Goal: Transaction & Acquisition: Purchase product/service

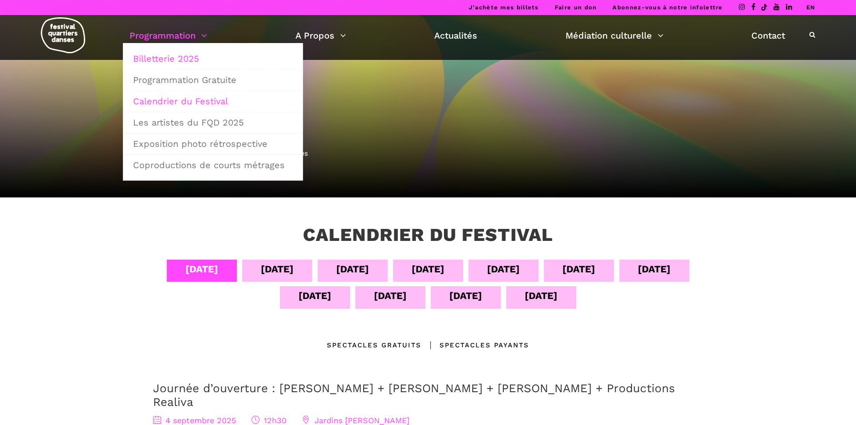
click at [162, 60] on link "Billetterie 2025" at bounding box center [213, 58] width 170 height 20
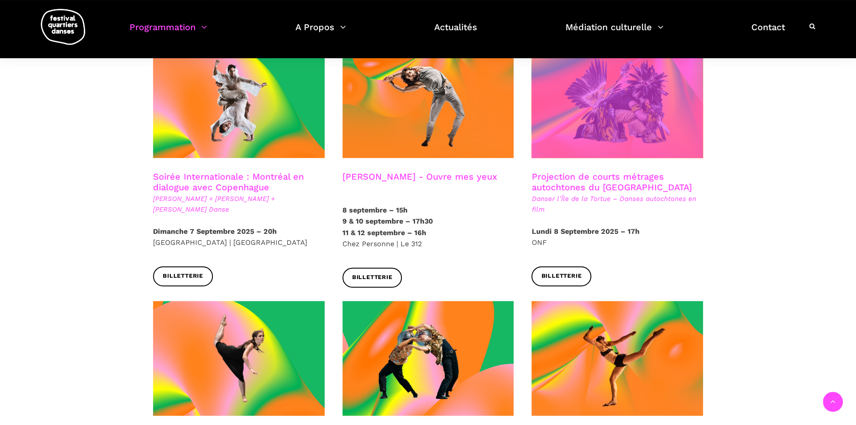
scroll to position [603, 0]
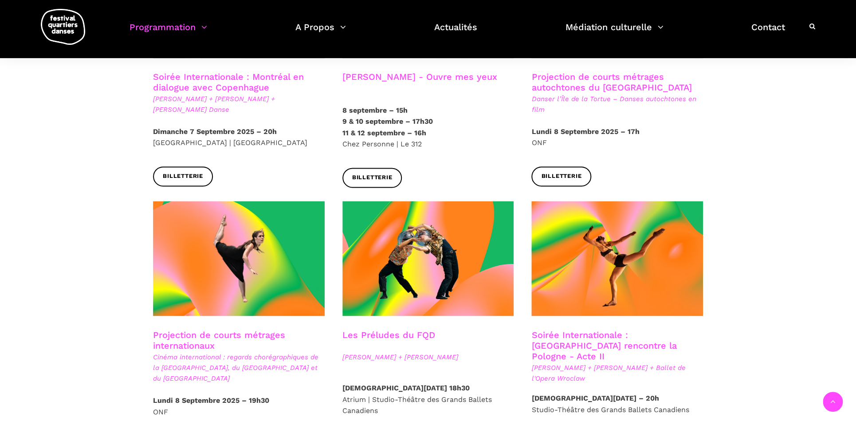
click at [612, 362] on span "Béatrice Larrivée + Cai Glover + Ballet de l'Opera Wroclaw" at bounding box center [617, 372] width 172 height 21
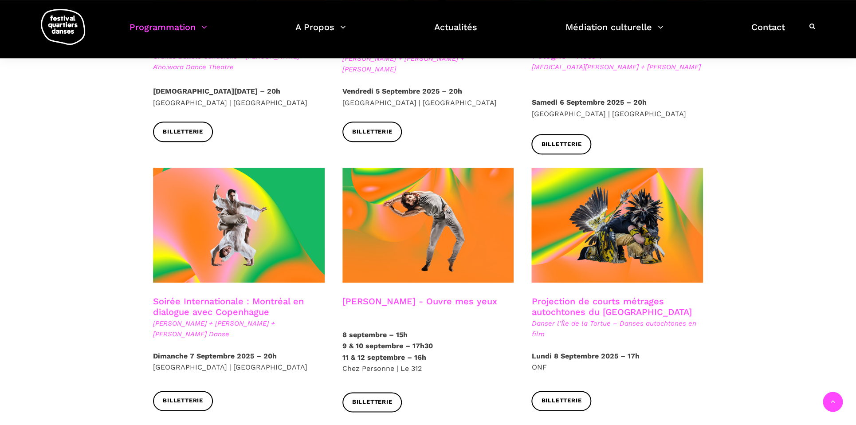
scroll to position [390, 0]
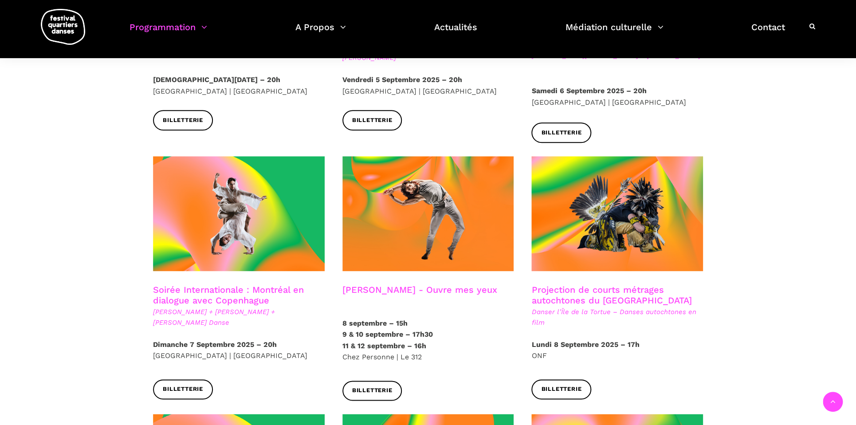
click at [212, 306] on span "Charles-Alexis Desgagnés + Lene Boel + Skeels Danse" at bounding box center [239, 316] width 172 height 21
click at [203, 288] on link "Soirée Internationale : Montréal en dialogue avec Copenhague" at bounding box center [228, 294] width 151 height 21
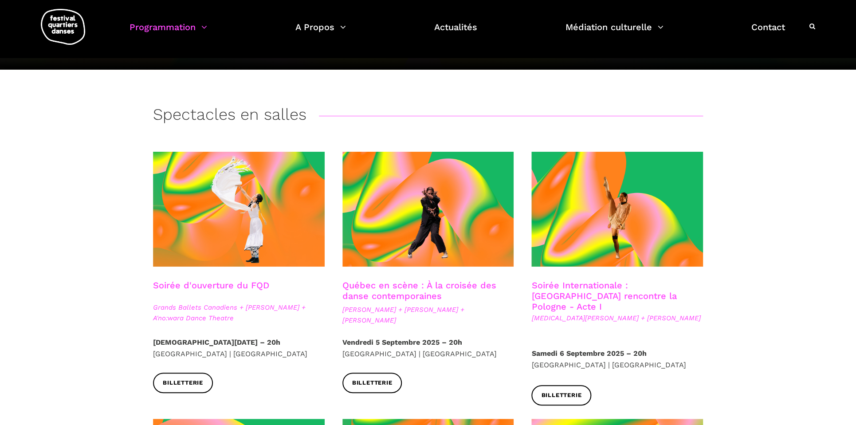
scroll to position [113, 0]
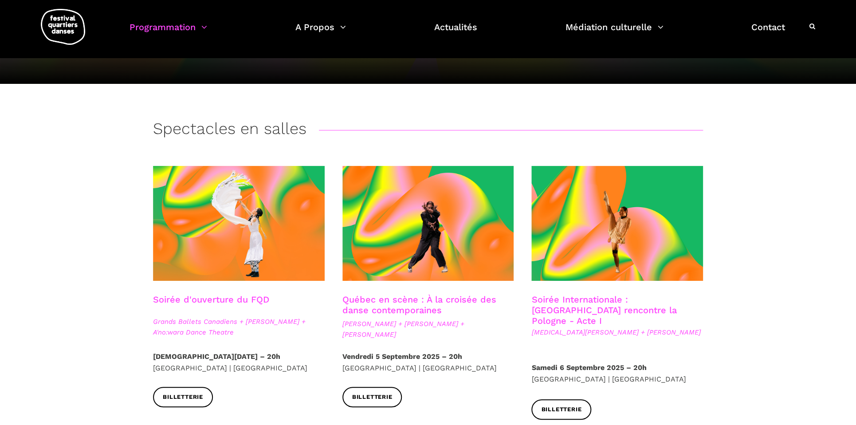
drag, startPoint x: 152, startPoint y: 331, endPoint x: 240, endPoint y: 334, distance: 88.3
click at [240, 333] on div "Soirée d'ouverture du FQD Grands Ballets Canadiens + Charles Brecard + A'no:war…" at bounding box center [238, 322] width 189 height 57
copy span "A'no:wara Dance Theatre"
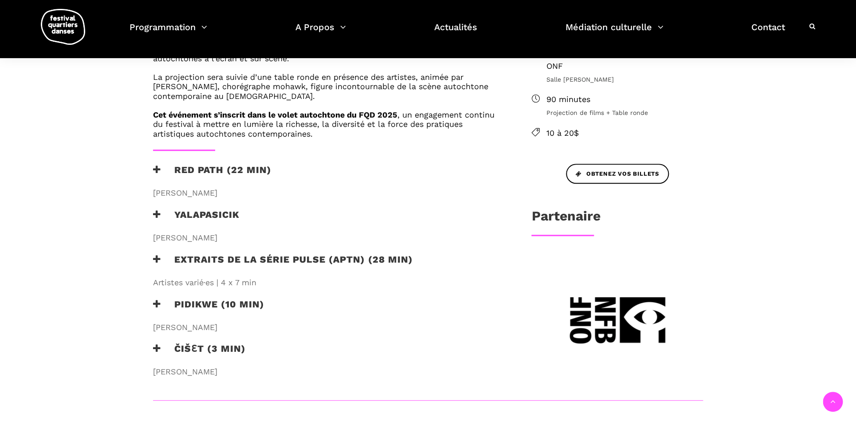
scroll to position [326, 0]
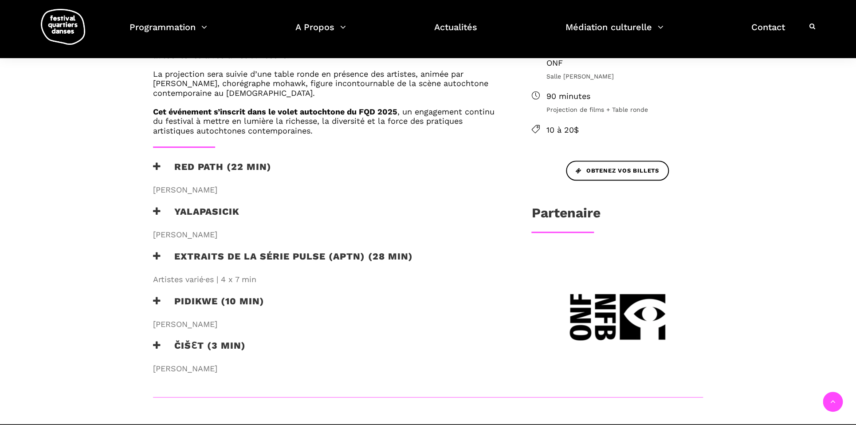
click at [159, 167] on icon at bounding box center [157, 166] width 8 height 9
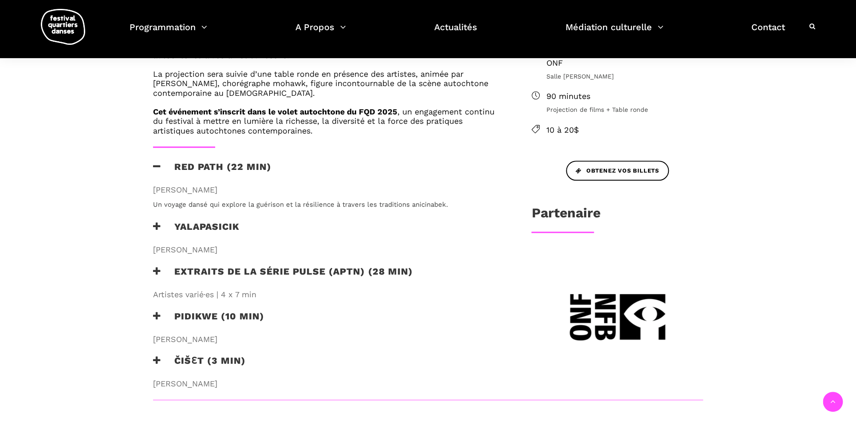
click at [157, 227] on icon at bounding box center [157, 226] width 8 height 9
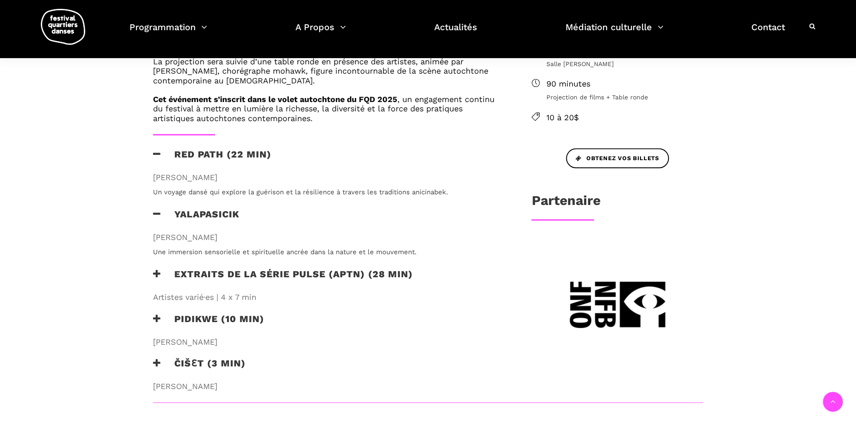
scroll to position [340, 0]
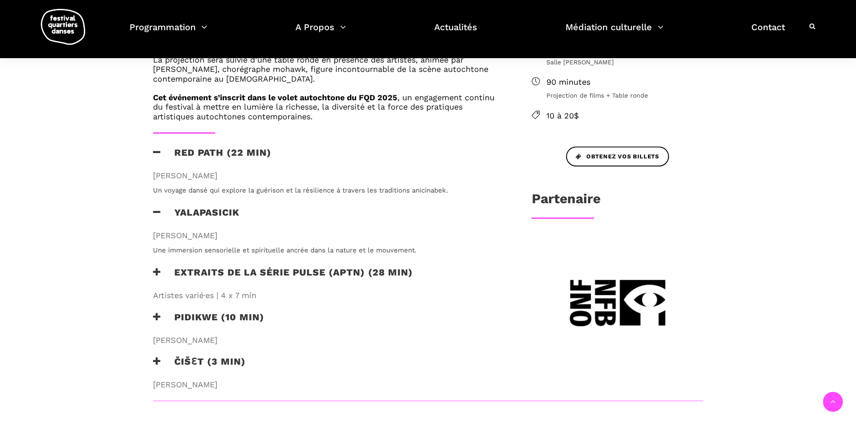
click at [156, 272] on icon at bounding box center [157, 271] width 8 height 9
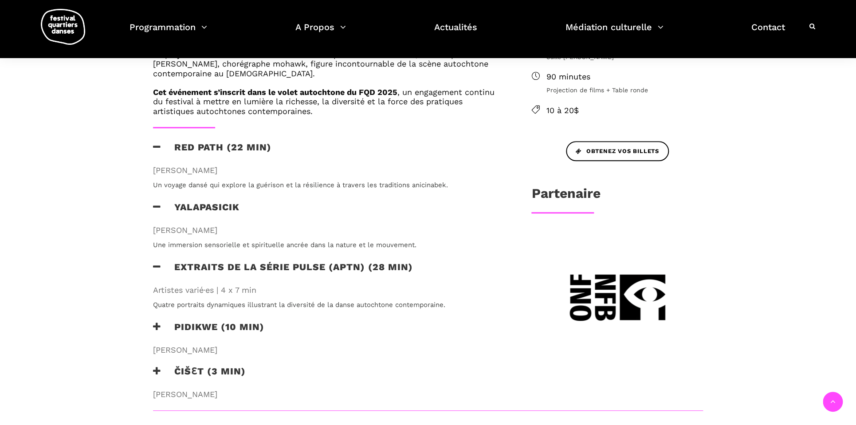
scroll to position [348, 0]
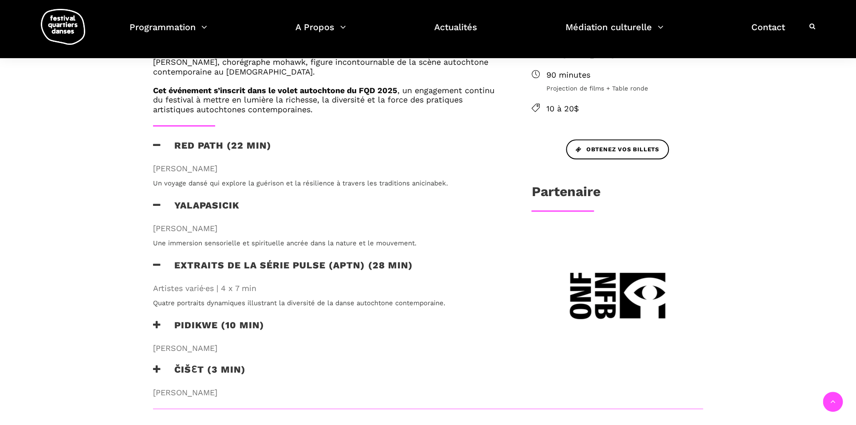
click at [157, 321] on icon at bounding box center [157, 324] width 8 height 9
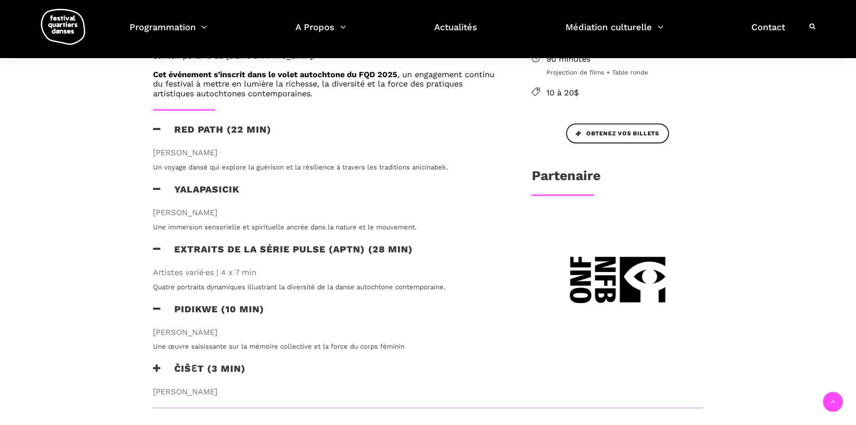
scroll to position [369, 0]
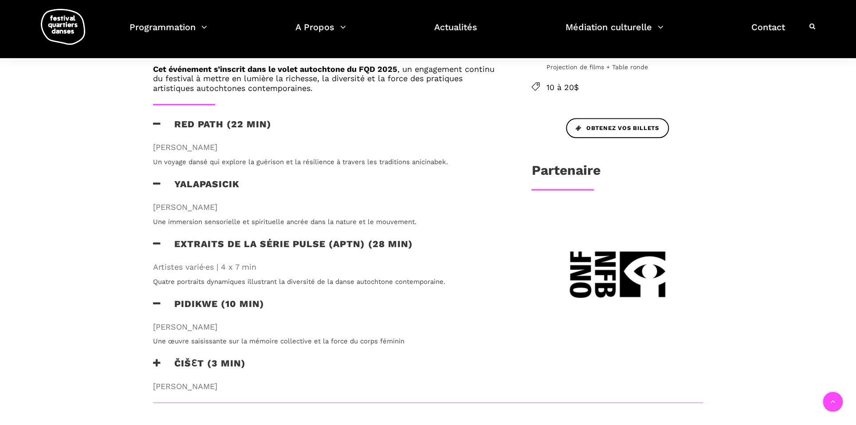
click at [155, 363] on icon at bounding box center [157, 362] width 8 height 9
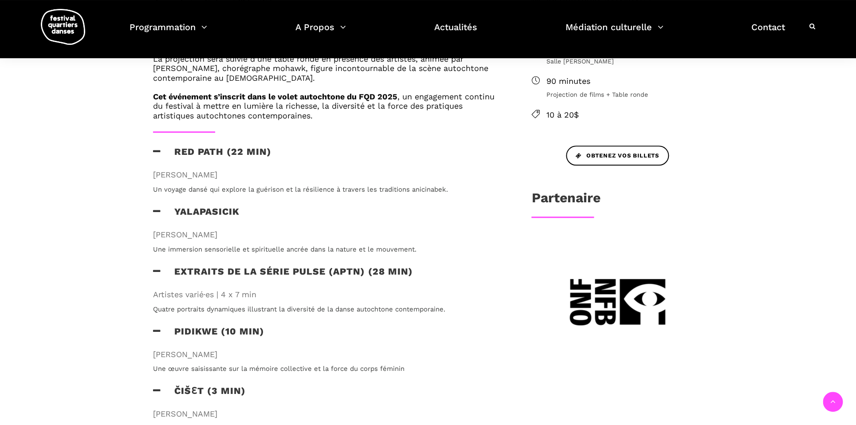
scroll to position [163, 0]
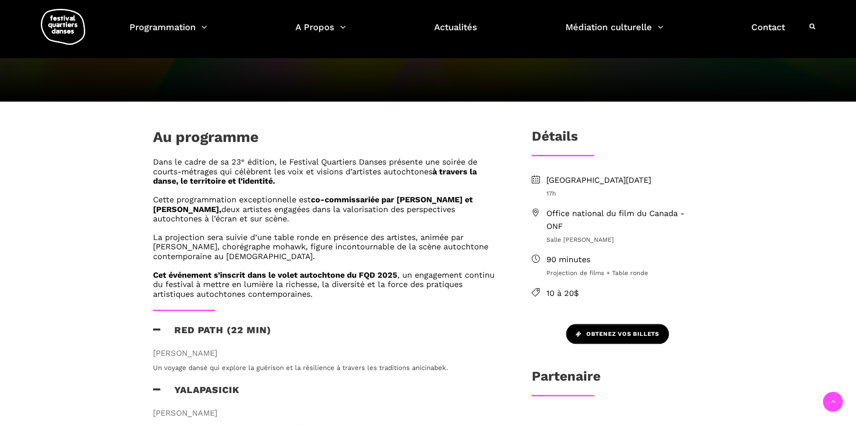
click at [628, 336] on span "Obtenez vos billets" at bounding box center [616, 333] width 83 height 9
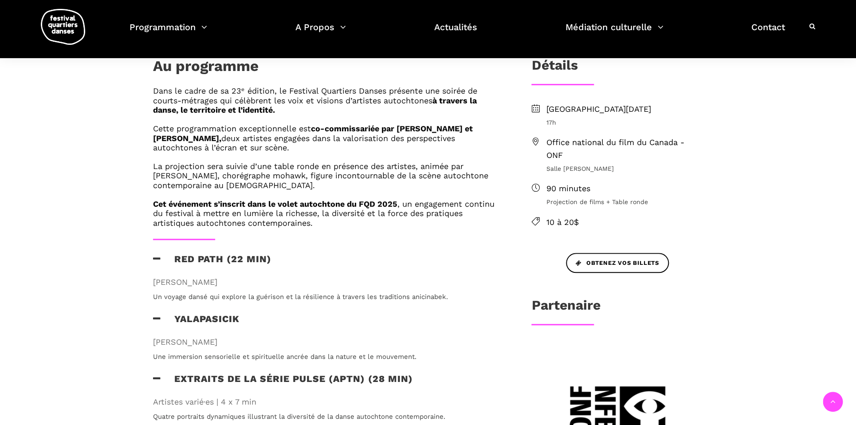
scroll to position [0, 0]
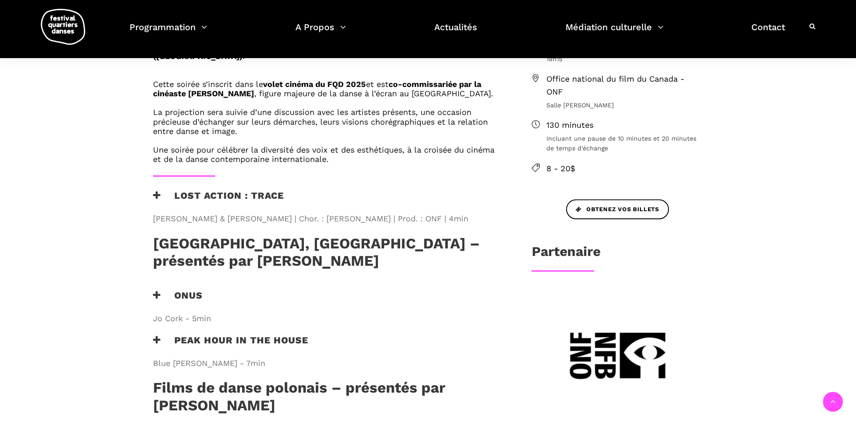
scroll to position [348, 0]
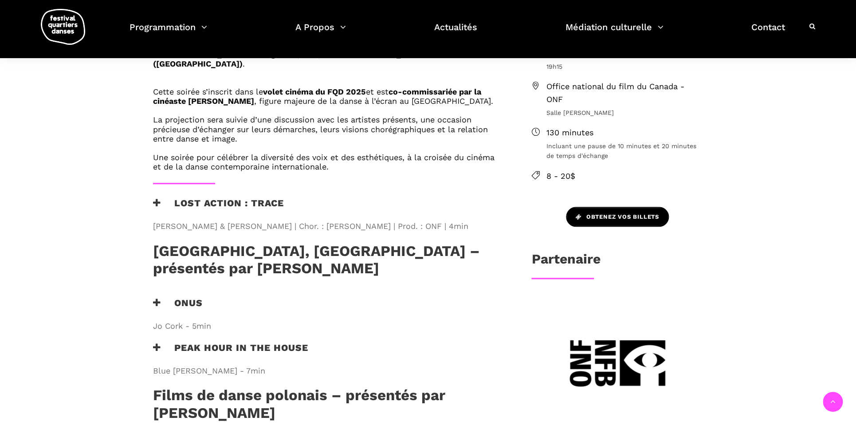
click at [622, 207] on link "Obtenez vos billets" at bounding box center [617, 217] width 103 height 20
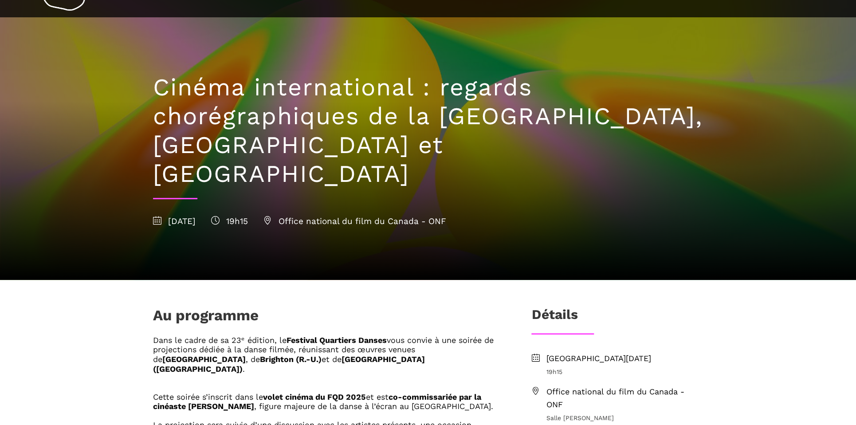
scroll to position [0, 0]
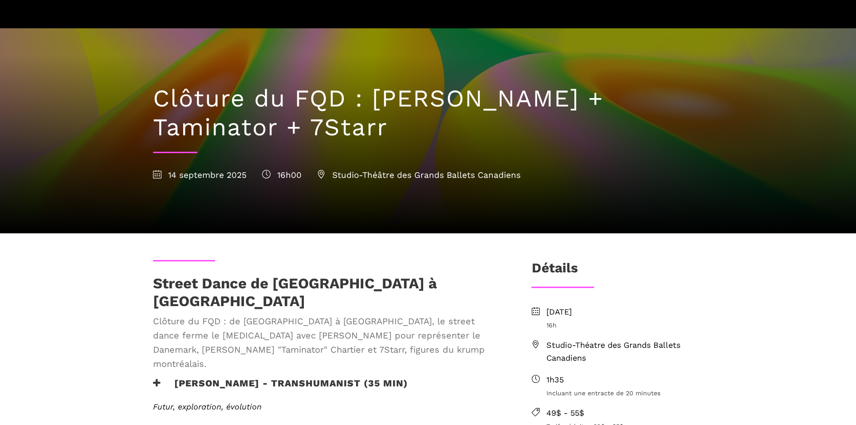
scroll to position [121, 0]
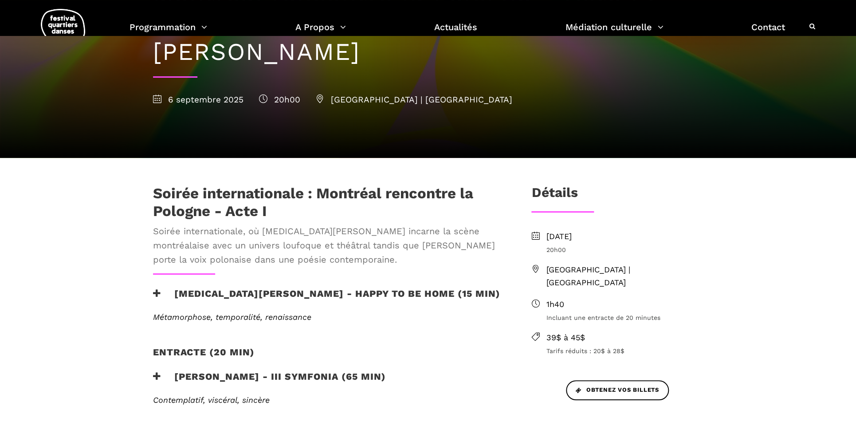
scroll to position [170, 0]
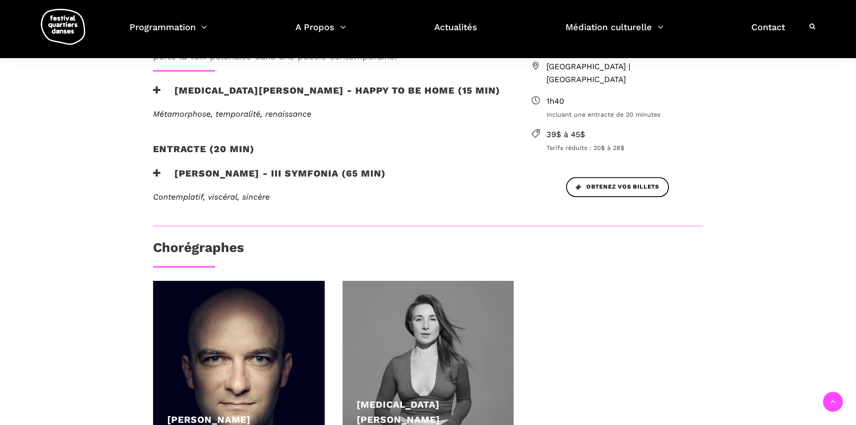
scroll to position [355, 0]
